Goal: Transaction & Acquisition: Purchase product/service

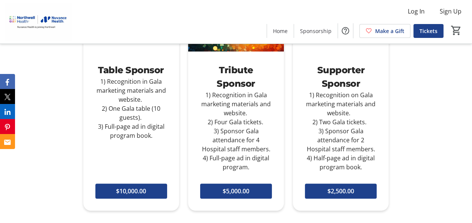
scroll to position [543, 0]
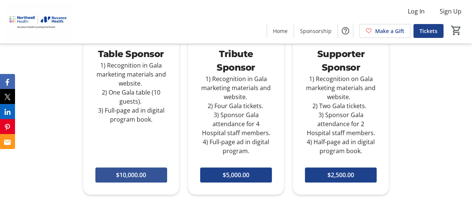
click at [139, 174] on span "$10,000.00" at bounding box center [131, 175] width 30 height 9
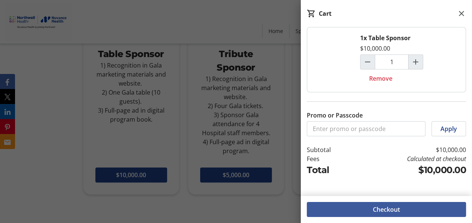
click at [388, 212] on span "Checkout" at bounding box center [386, 209] width 27 height 9
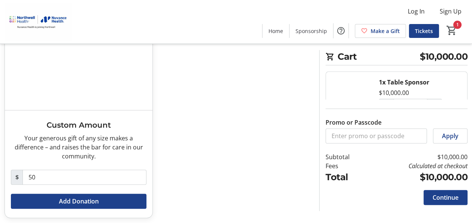
scroll to position [396, 0]
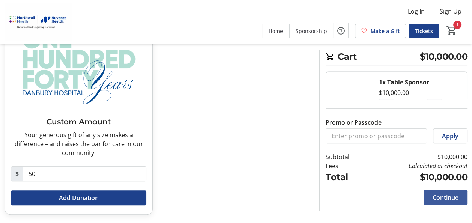
click at [449, 200] on span "Continue" at bounding box center [446, 197] width 26 height 9
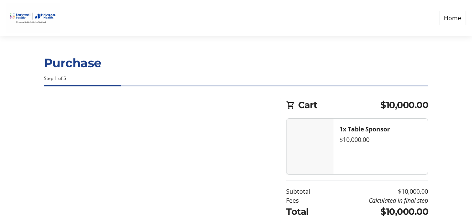
select select "US"
